Goal: Transaction & Acquisition: Purchase product/service

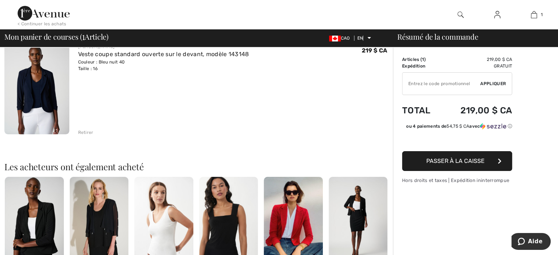
scroll to position [73, 0]
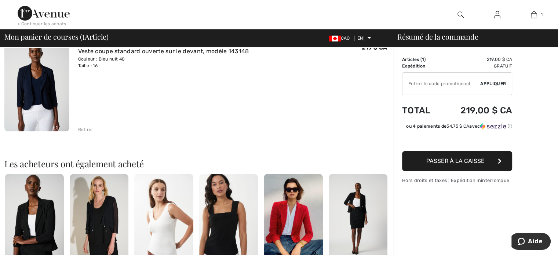
click at [476, 161] on font "Passer à la caisse" at bounding box center [455, 160] width 58 height 7
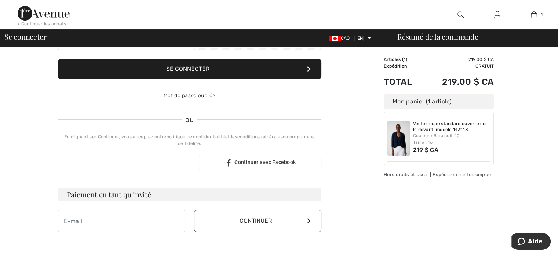
scroll to position [110, 0]
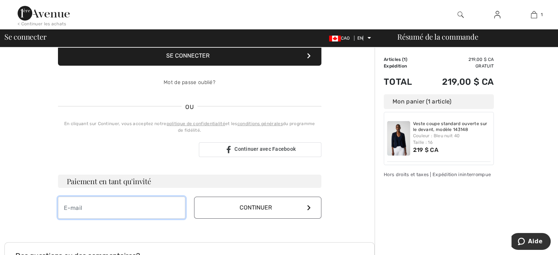
click at [104, 208] on input "email" at bounding box center [121, 208] width 127 height 22
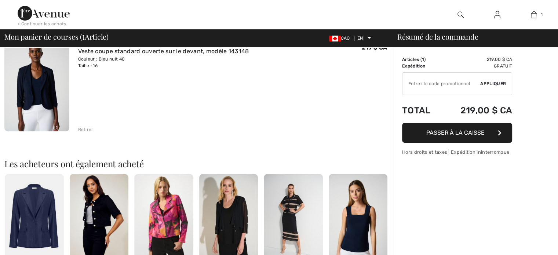
scroll to position [73, 0]
